Goal: Check status: Check status

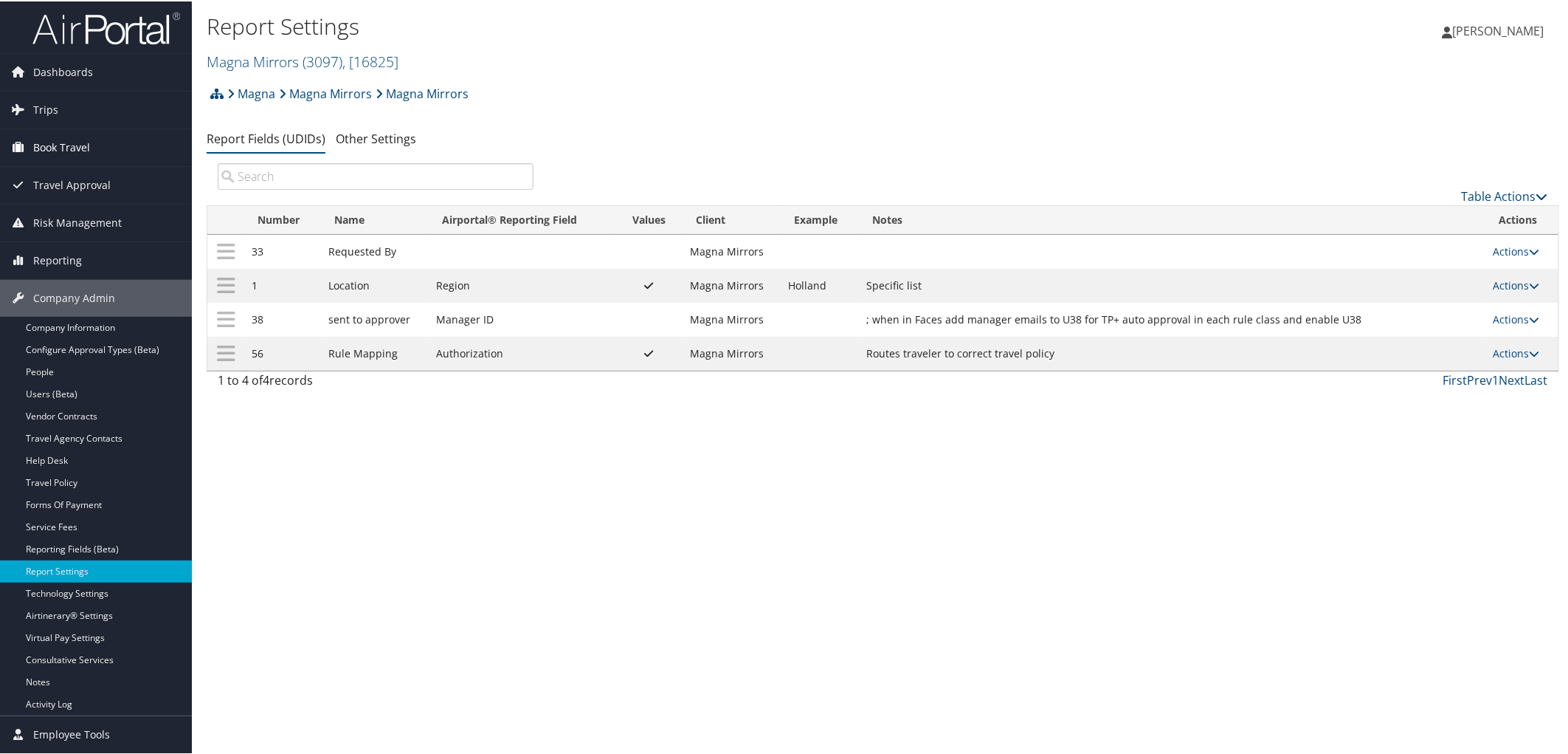
click at [57, 141] on span "Book Travel" at bounding box center [61, 146] width 57 height 37
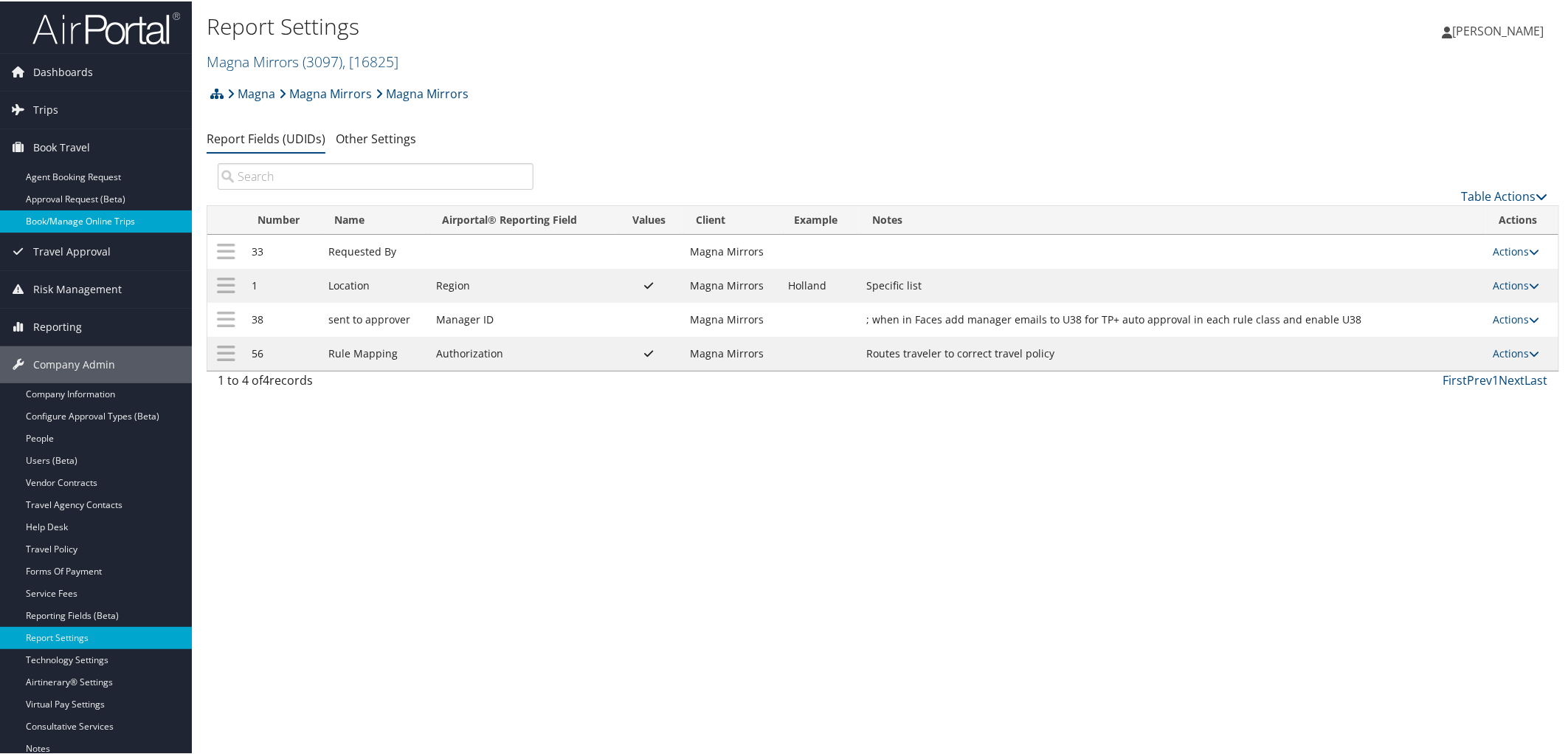
click at [76, 215] on link "Book/Manage Online Trips" at bounding box center [96, 220] width 192 height 22
click at [47, 105] on span "Trips" at bounding box center [45, 108] width 25 height 37
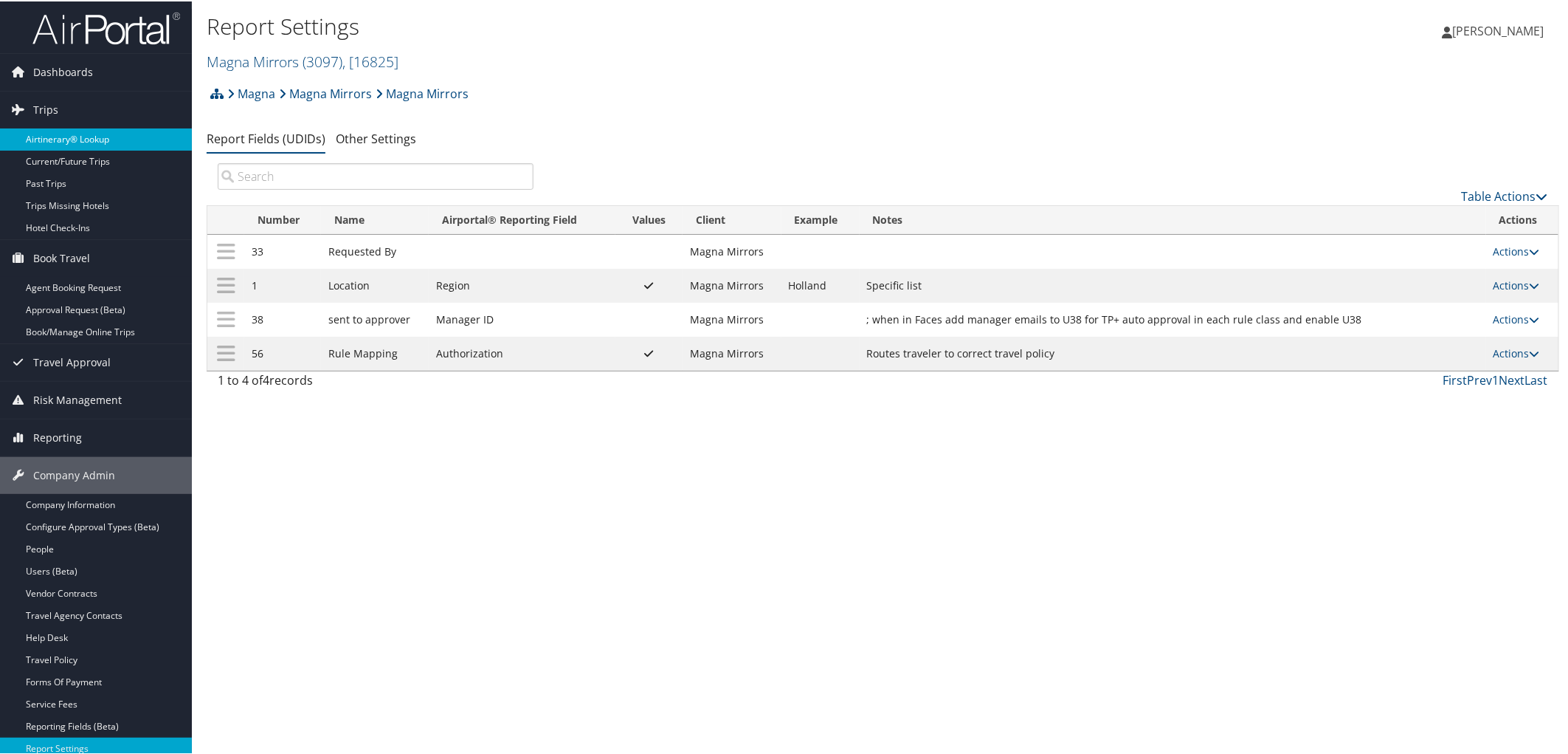
click at [55, 134] on link "Airtinerary® Lookup" at bounding box center [96, 137] width 192 height 22
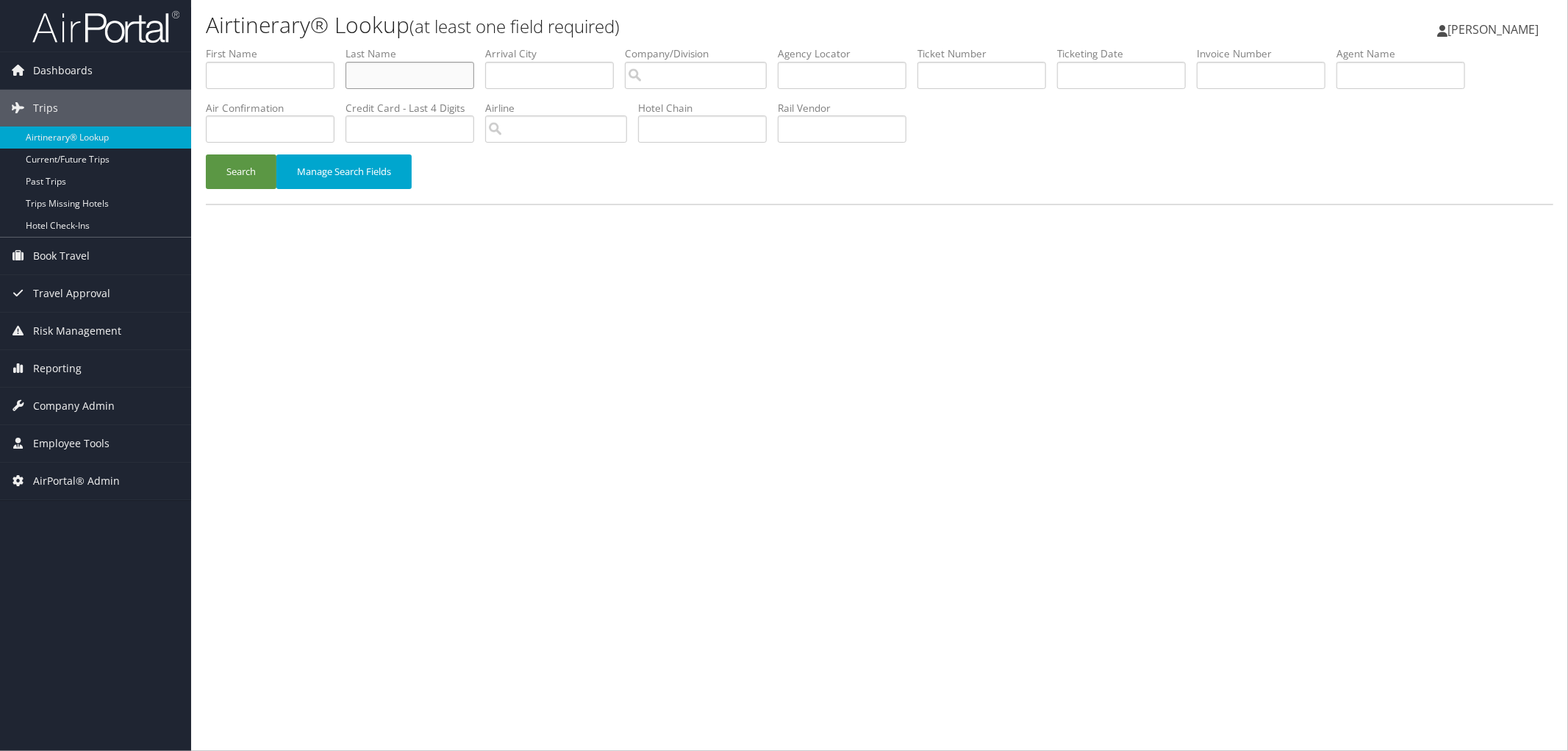
click at [437, 77] on input "text" at bounding box center [409, 75] width 128 height 27
type input "fulton"
click at [289, 73] on input "text" at bounding box center [270, 75] width 128 height 27
type input "kaitlin"
click at [206, 154] on button "Search" at bounding box center [241, 172] width 70 height 35
